Goal: Transaction & Acquisition: Subscribe to service/newsletter

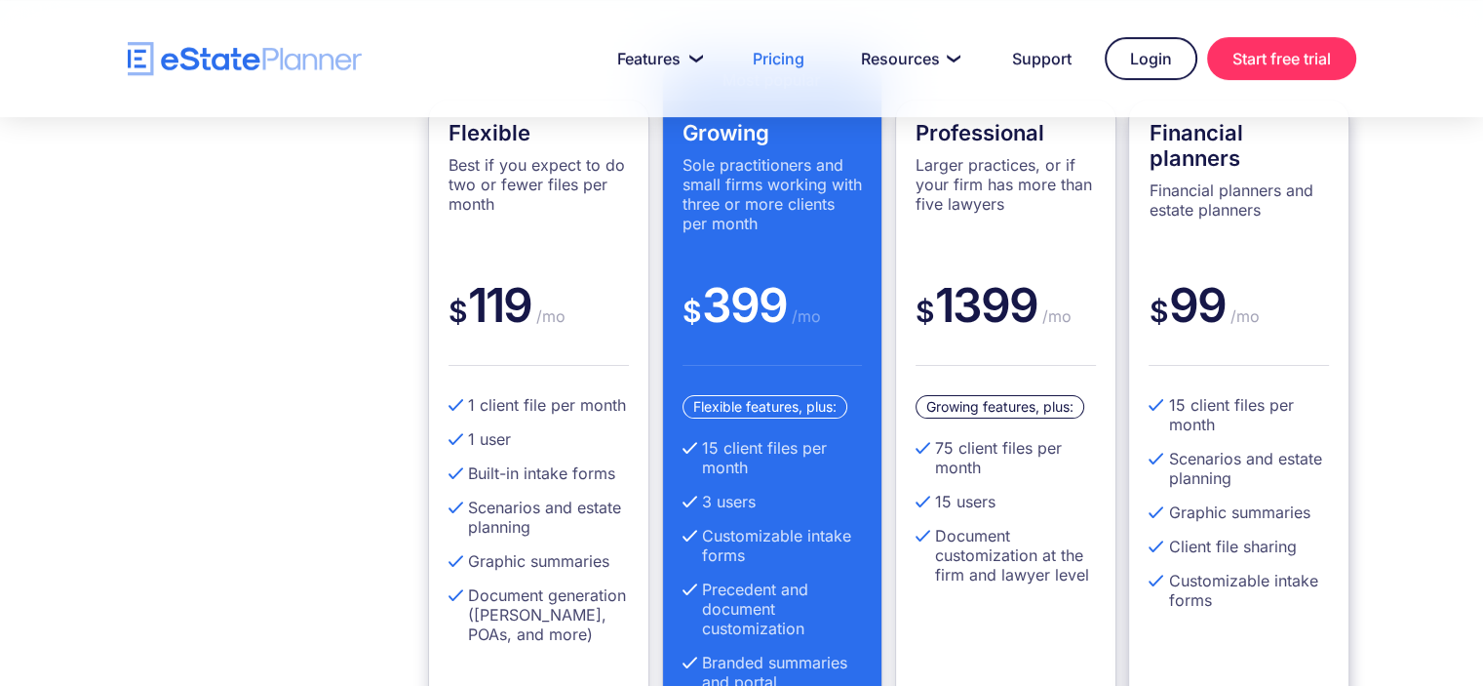
scroll to position [472, 0]
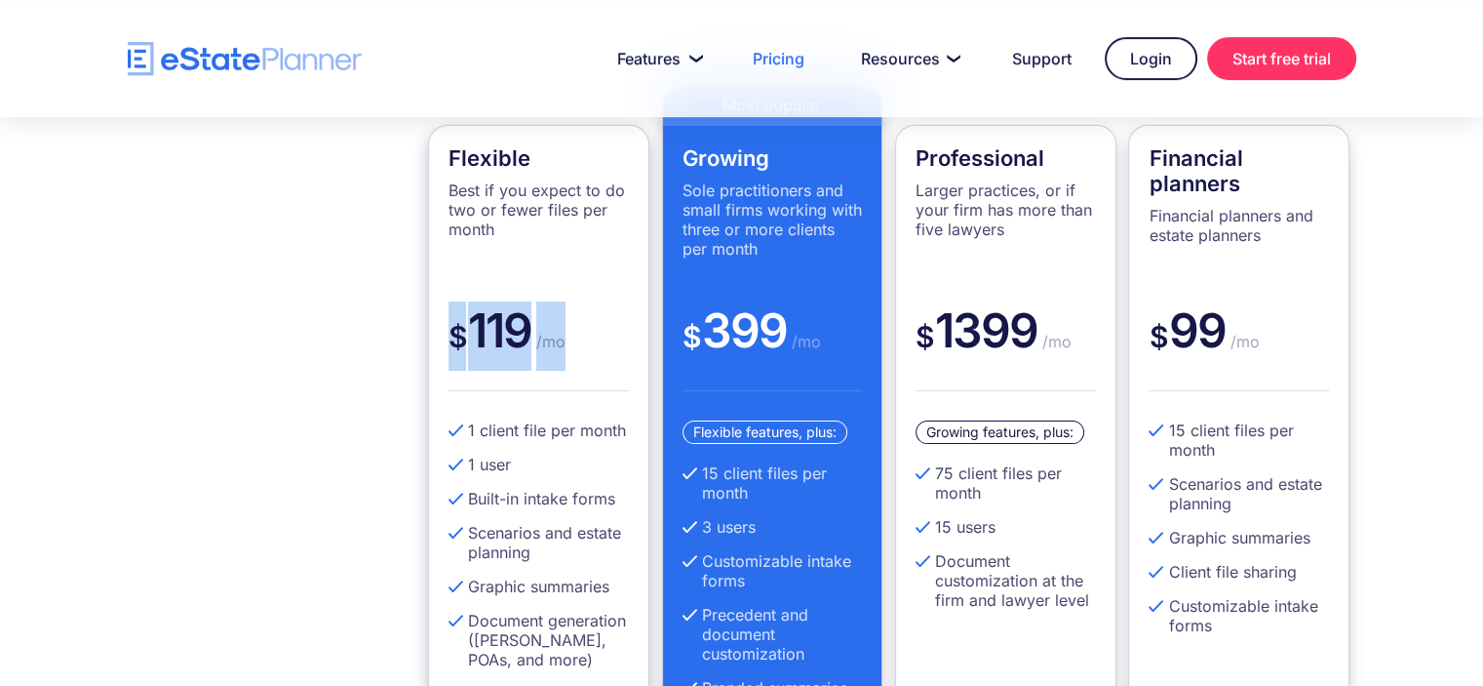
drag, startPoint x: 575, startPoint y: 334, endPoint x: 449, endPoint y: 334, distance: 126.8
click at [449, 334] on div "$ 119 /mo" at bounding box center [539, 346] width 180 height 90
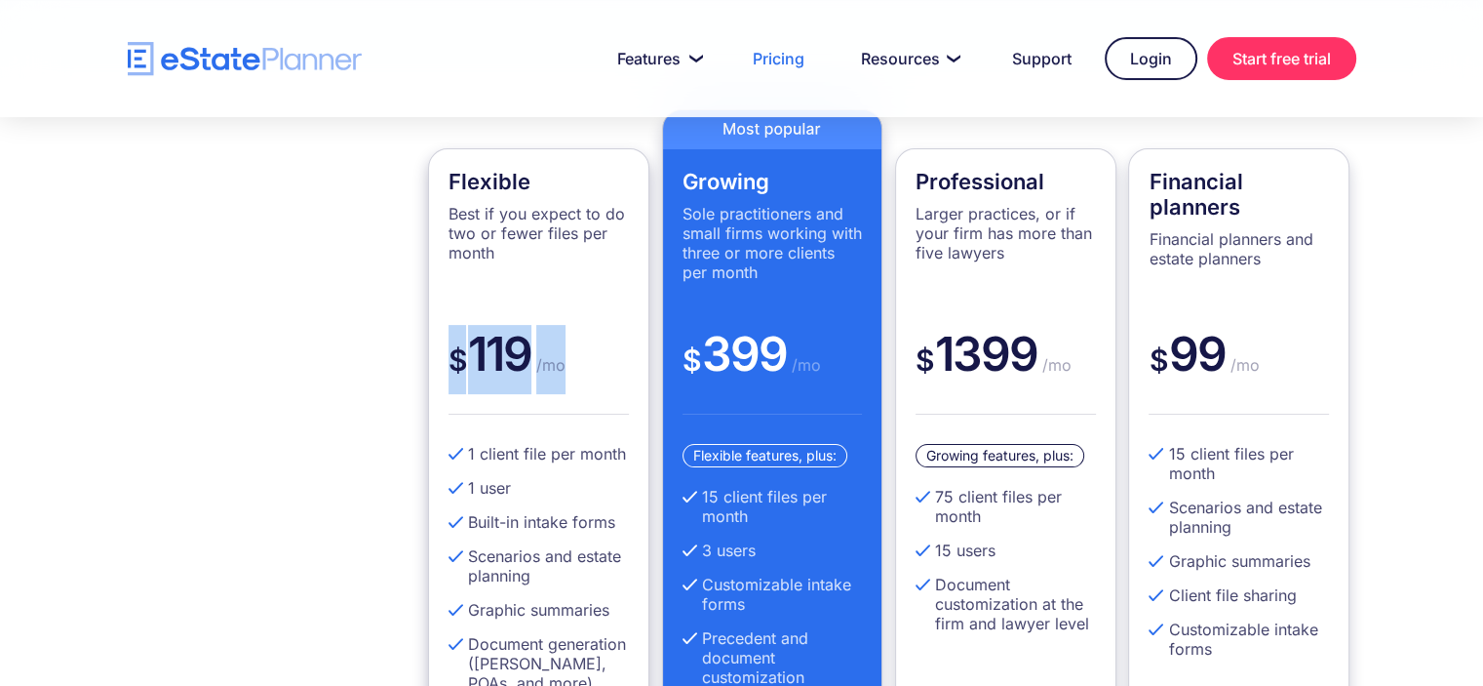
scroll to position [550, 0]
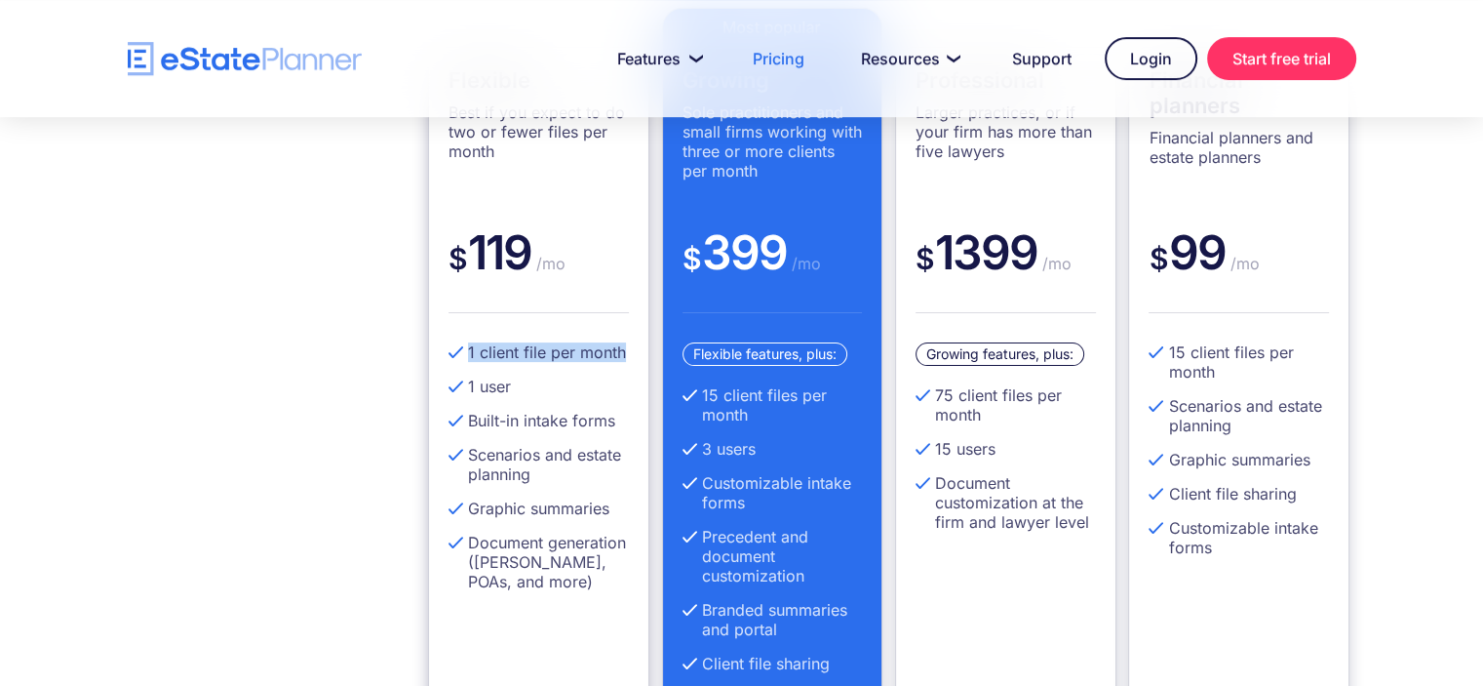
drag, startPoint x: 467, startPoint y: 353, endPoint x: 626, endPoint y: 335, distance: 160.0
click at [626, 335] on div "Flexible Best if you expect to do two or fewer files per month $ 119 /mo 1 clie…" at bounding box center [538, 407] width 221 height 720
drag, startPoint x: 705, startPoint y: 399, endPoint x: 809, endPoint y: 410, distance: 104.9
click at [809, 410] on li "15 client files per month" at bounding box center [773, 404] width 180 height 39
click at [940, 256] on div "$ 1399 /mo" at bounding box center [1006, 268] width 180 height 90
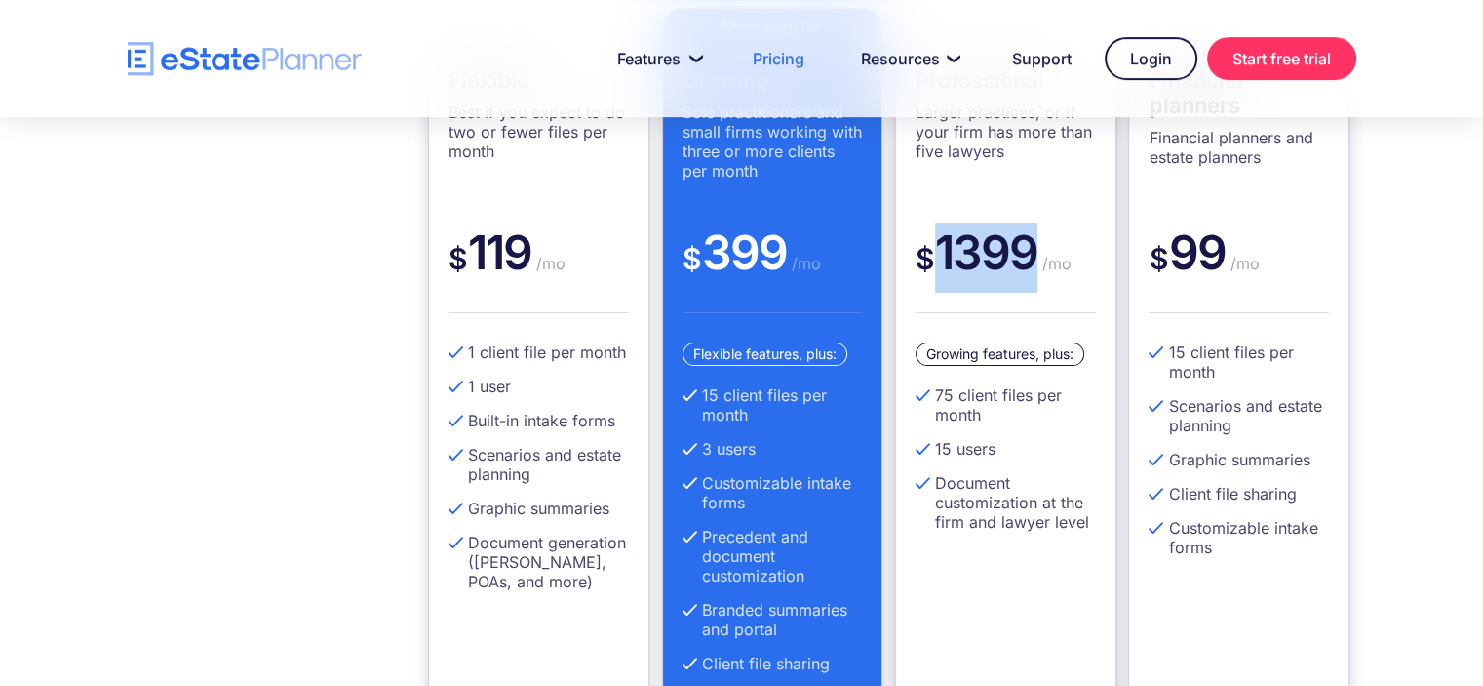
drag, startPoint x: 940, startPoint y: 256, endPoint x: 987, endPoint y: 255, distance: 46.9
click at [987, 255] on div "$ 1399 /mo" at bounding box center [1006, 268] width 180 height 90
drag, startPoint x: 940, startPoint y: 401, endPoint x: 1083, endPoint y: 384, distance: 144.3
click at [1083, 385] on li "75 client files per month" at bounding box center [1006, 404] width 180 height 39
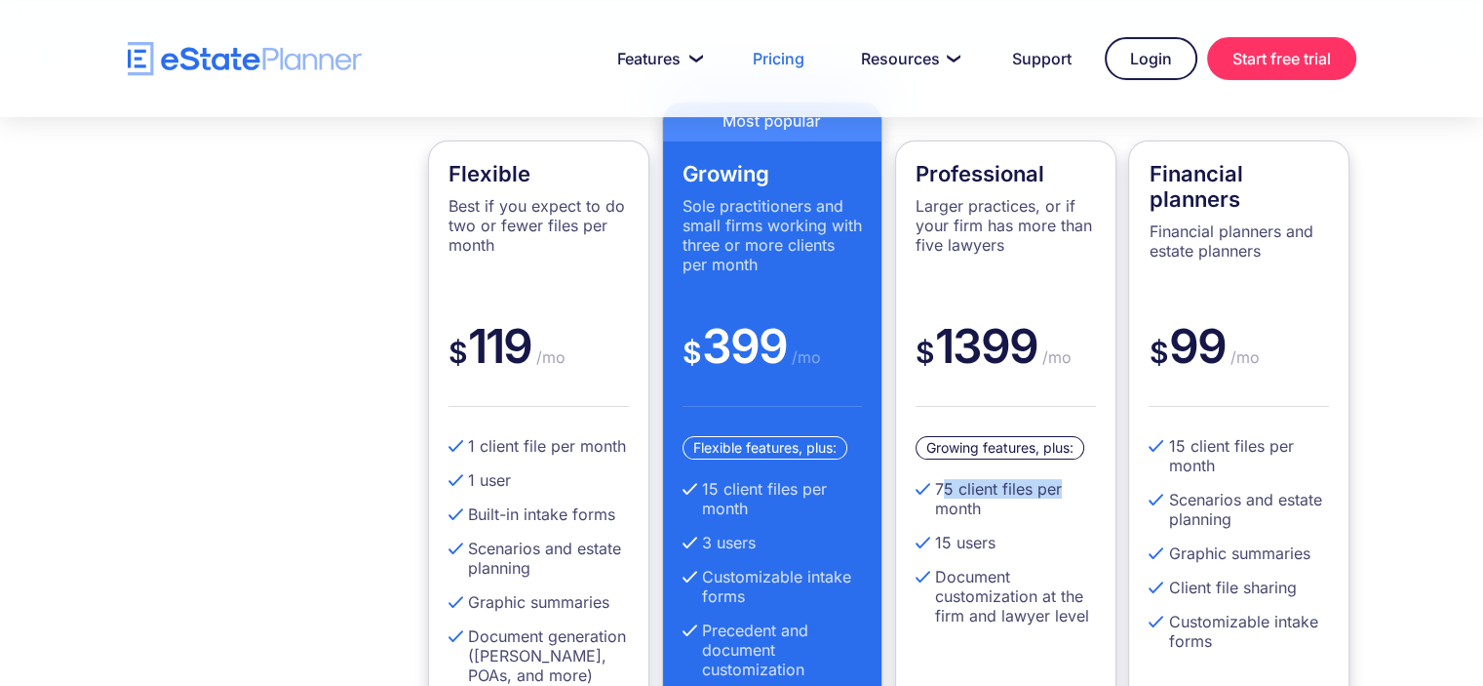
scroll to position [456, 0]
drag, startPoint x: 1038, startPoint y: 355, endPoint x: 933, endPoint y: 331, distance: 107.2
click at [933, 331] on div "$ 1399 /mo" at bounding box center [1006, 362] width 180 height 90
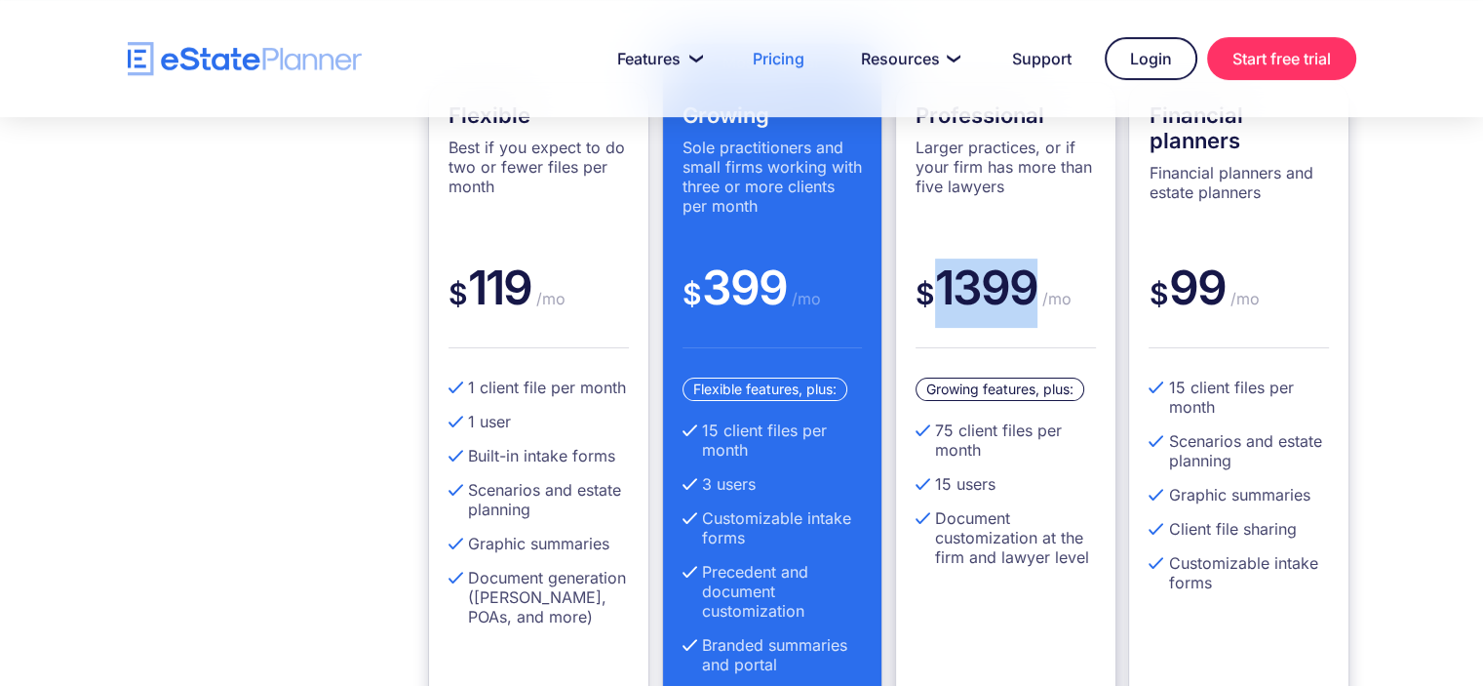
scroll to position [554, 0]
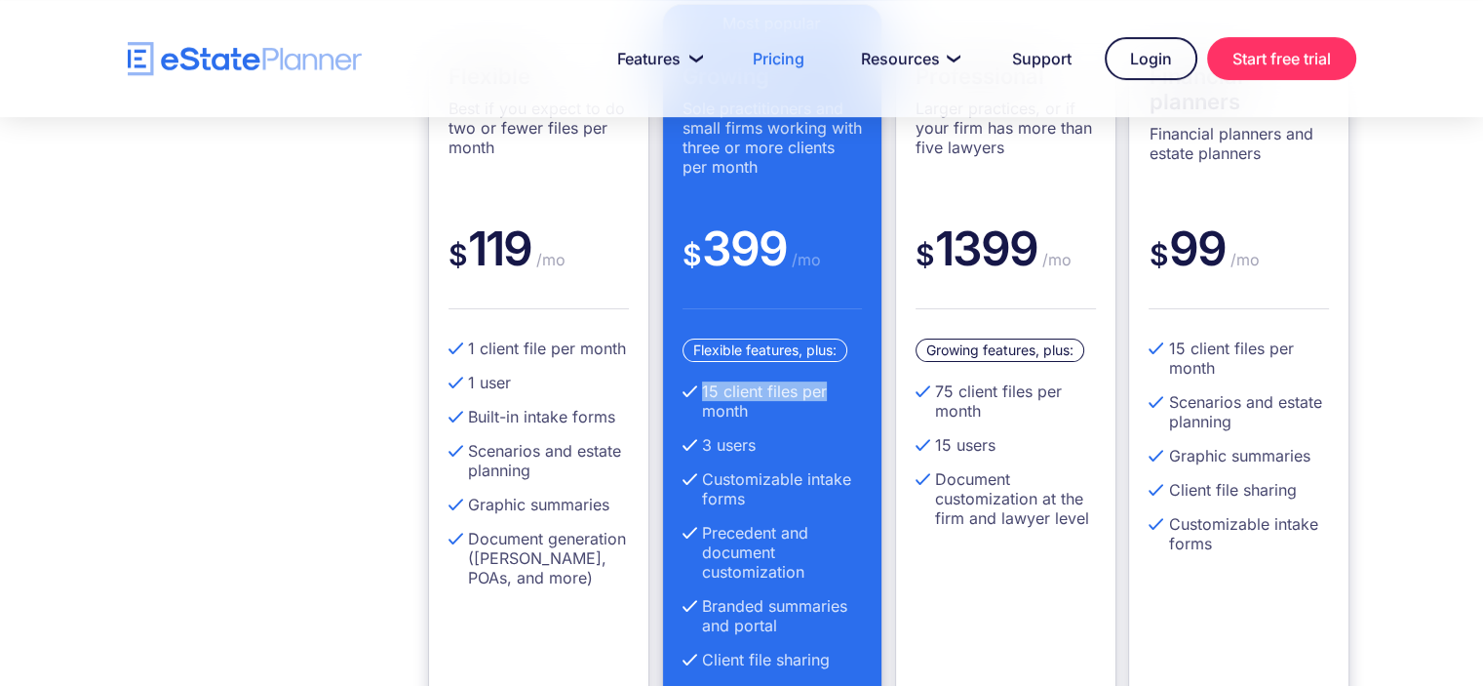
drag, startPoint x: 703, startPoint y: 393, endPoint x: 826, endPoint y: 385, distance: 123.1
click at [826, 385] on li "15 client files per month" at bounding box center [773, 400] width 180 height 39
drag, startPoint x: 933, startPoint y: 385, endPoint x: 985, endPoint y: 402, distance: 54.3
click at [985, 402] on li "75 client files per month" at bounding box center [1006, 400] width 180 height 39
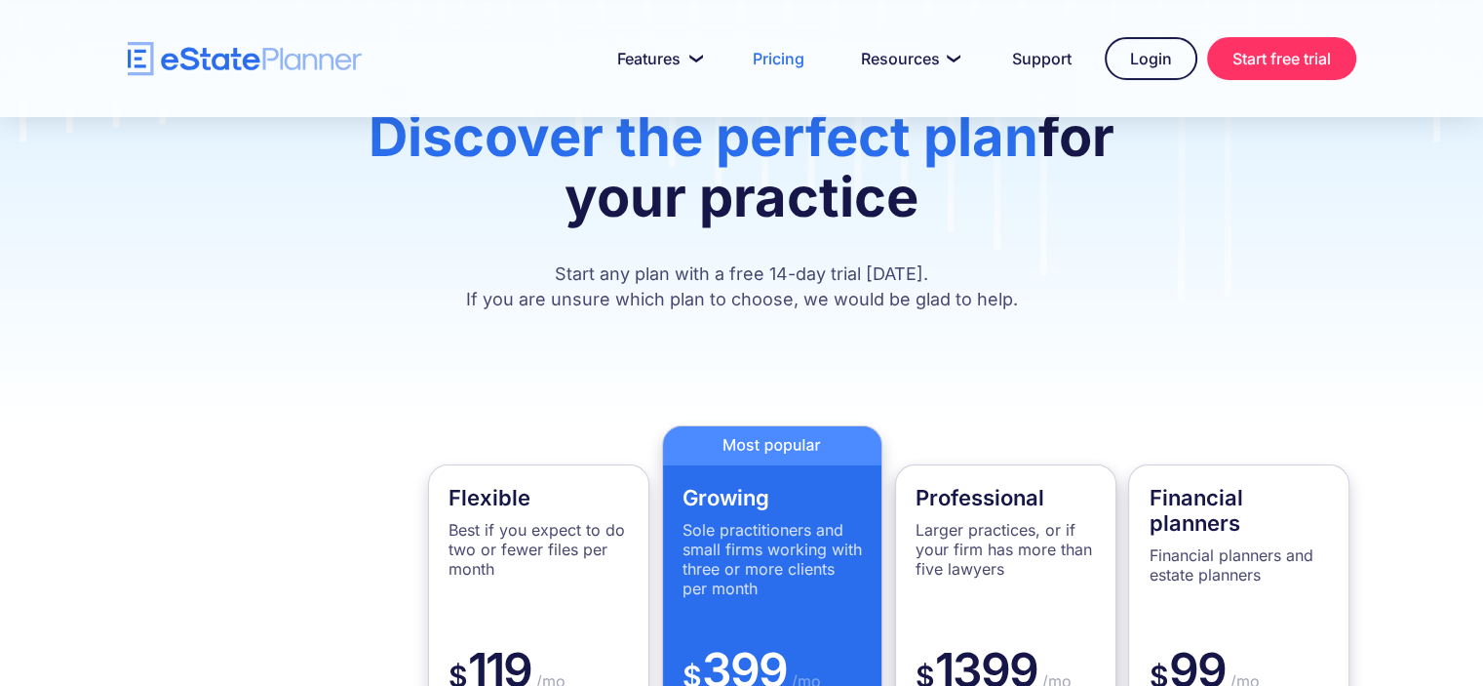
scroll to position [0, 0]
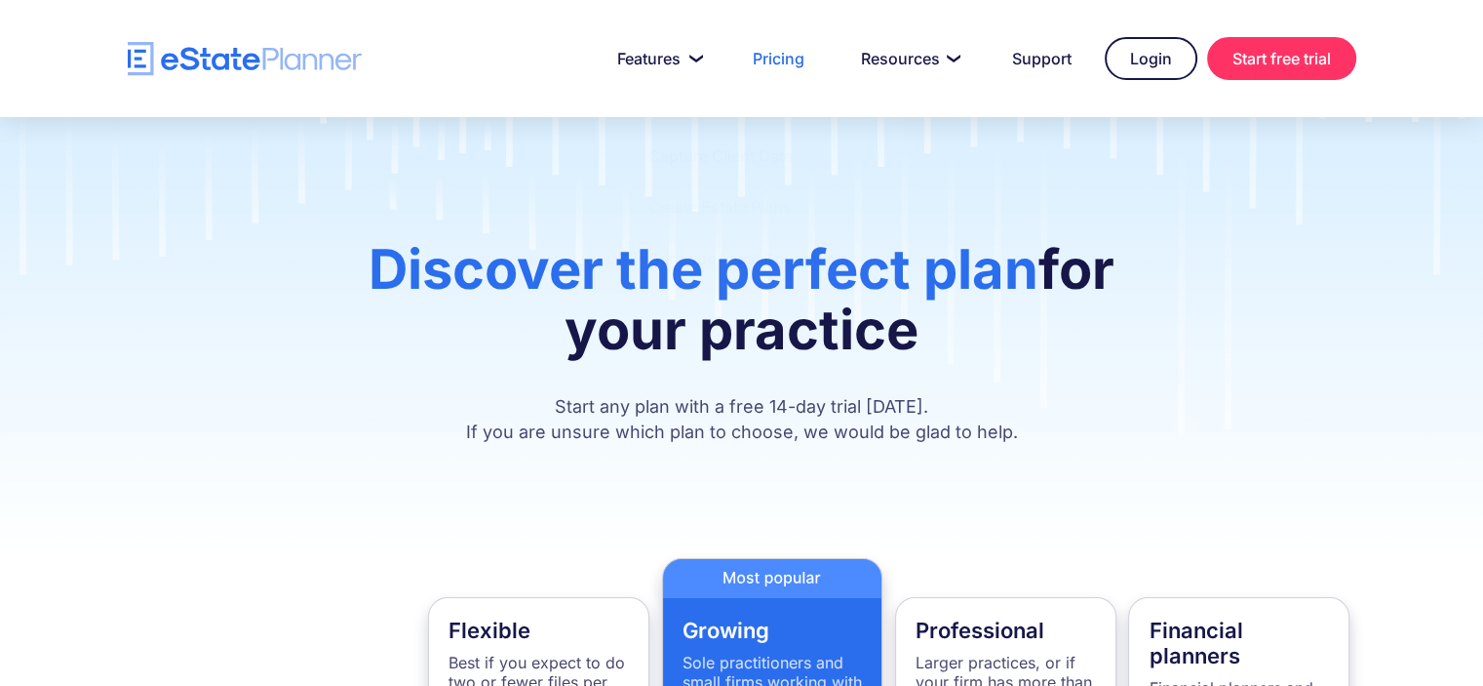
click at [268, 68] on img "home" at bounding box center [245, 59] width 234 height 34
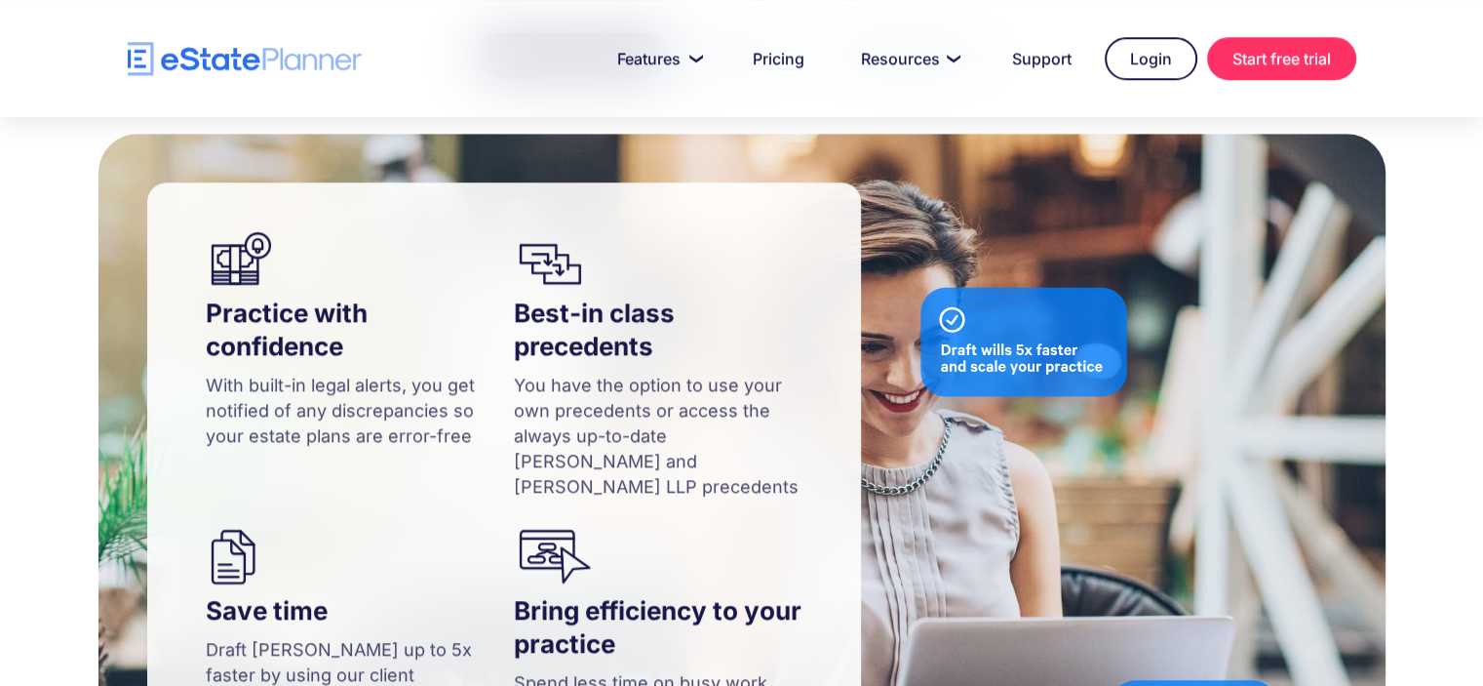
scroll to position [1849, 0]
click at [1414, 309] on div "Practice with confidence With built-in legal alerts, you get notified of any di…" at bounding box center [741, 536] width 1483 height 807
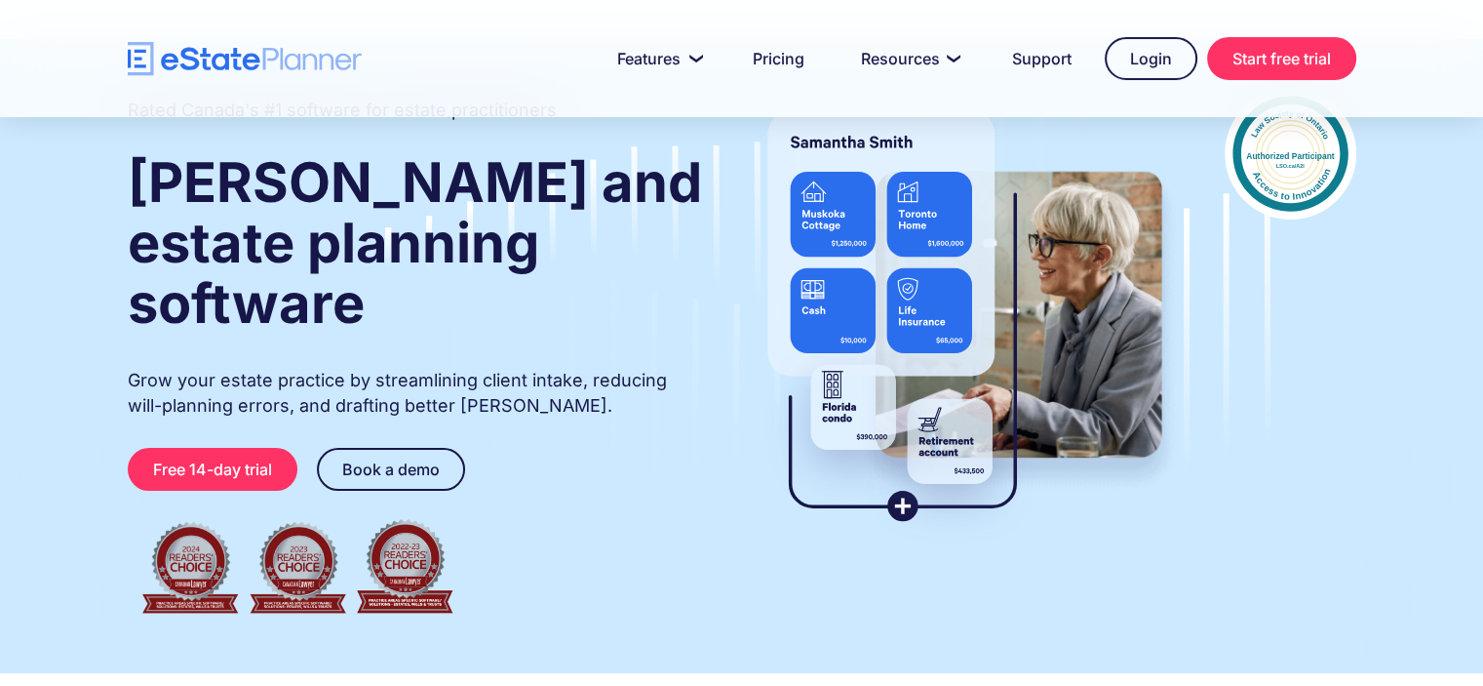
scroll to position [0, 0]
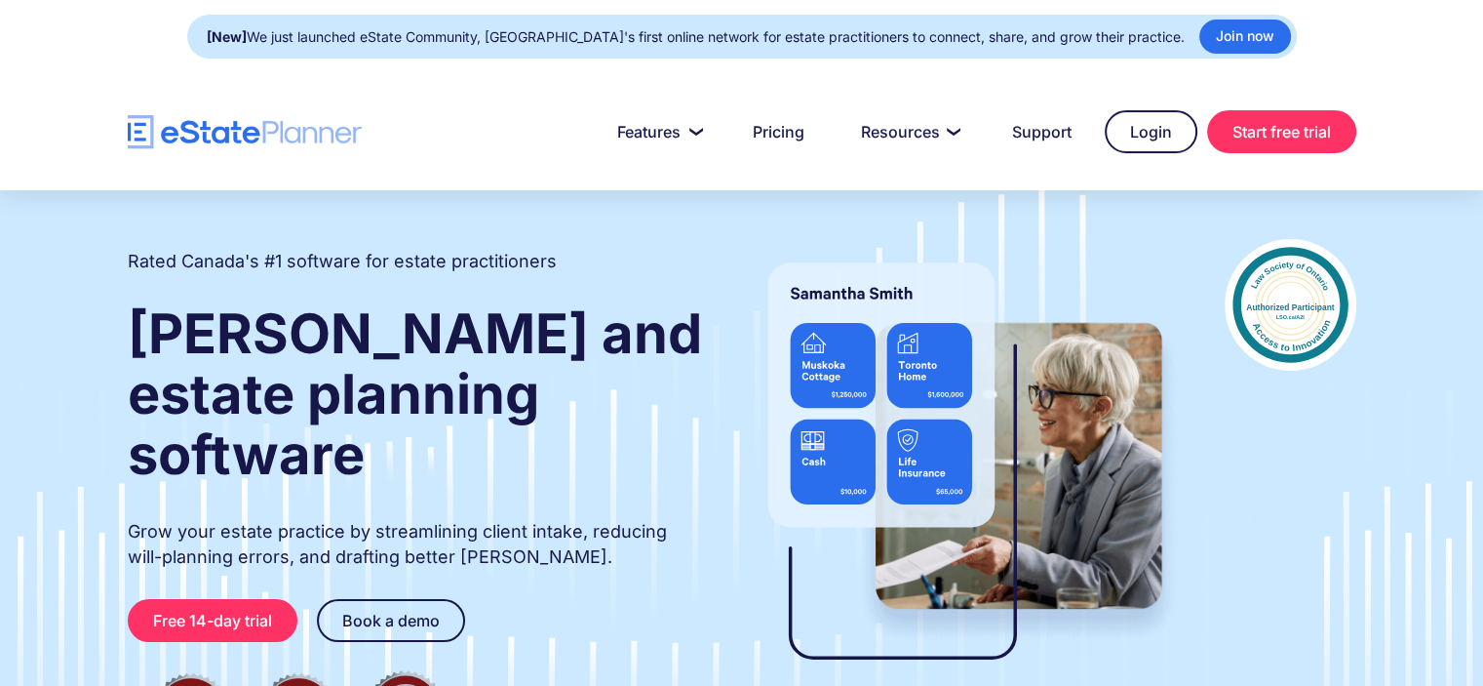
click at [1428, 150] on div at bounding box center [741, 131] width 1483 height 117
